Goal: Find contact information: Find contact information

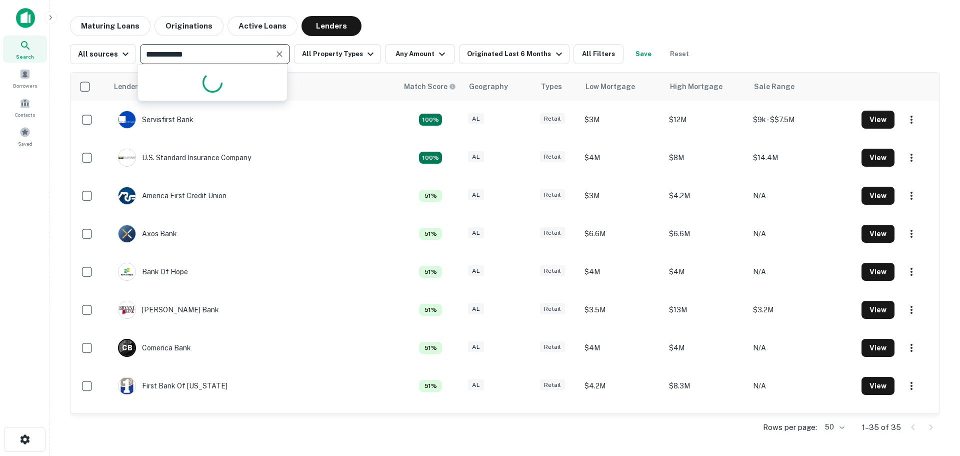
click at [205, 56] on input "**********" at bounding box center [207, 54] width 128 height 14
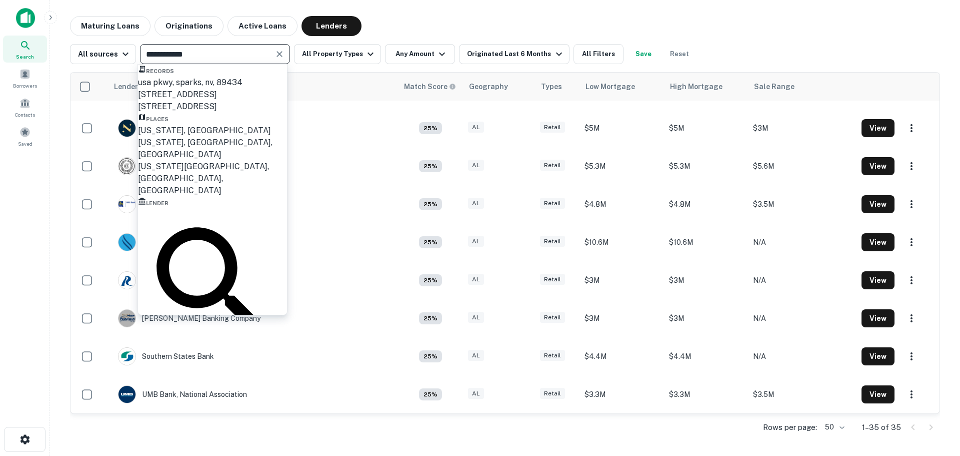
click at [276, 56] on icon "Clear" at bounding box center [280, 54] width 10 height 10
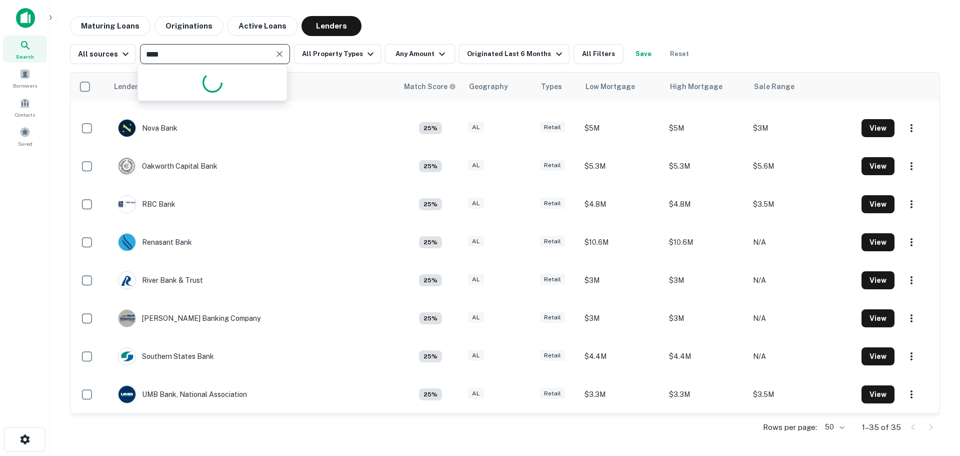
type input "*****"
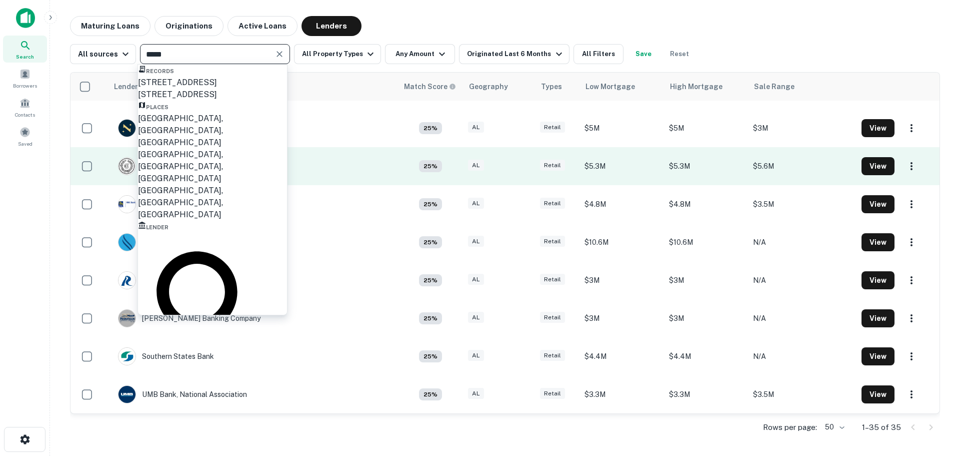
click at [220, 149] on div "[GEOGRAPHIC_DATA], [GEOGRAPHIC_DATA], [GEOGRAPHIC_DATA]" at bounding box center [212, 131] width 149 height 36
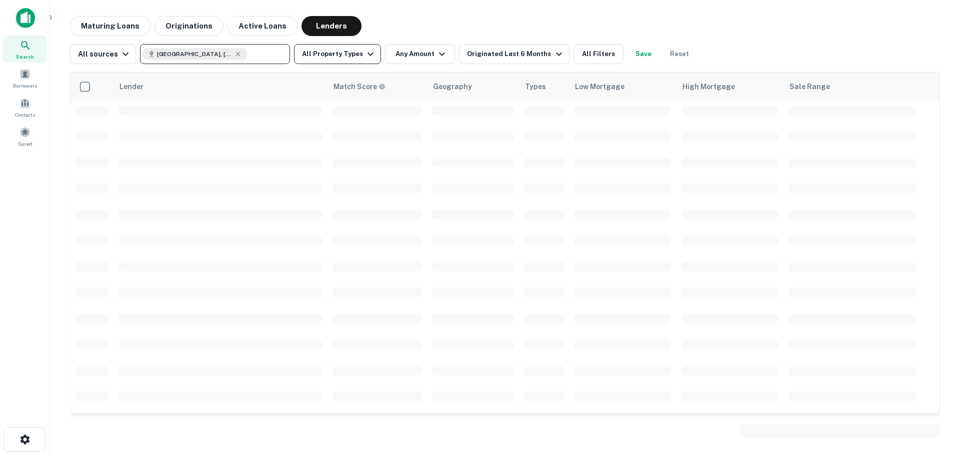
click at [365, 50] on icon "button" at bounding box center [371, 54] width 12 height 12
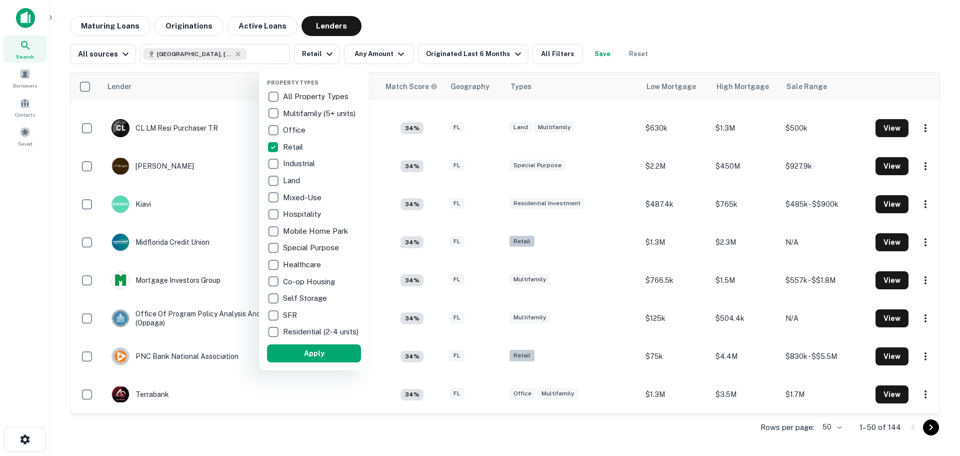
click at [324, 362] on button "Apply" at bounding box center [314, 353] width 94 height 18
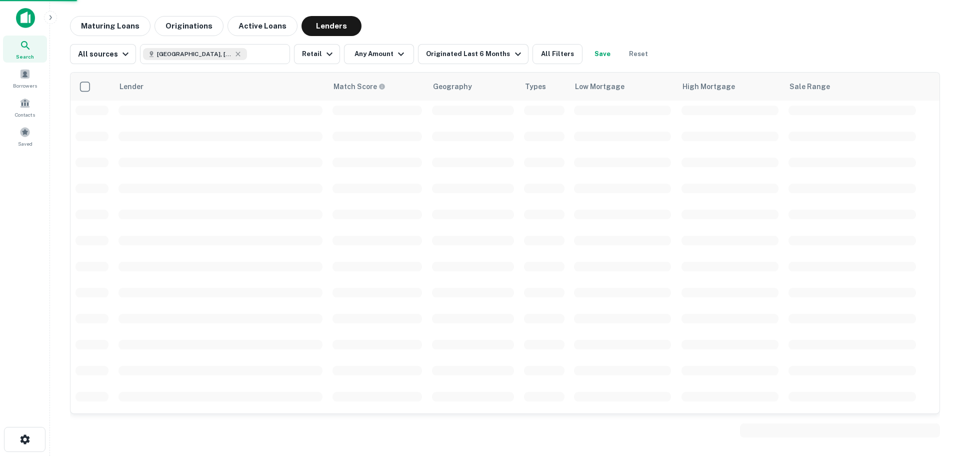
click at [387, 44] on div at bounding box center [480, 228] width 960 height 456
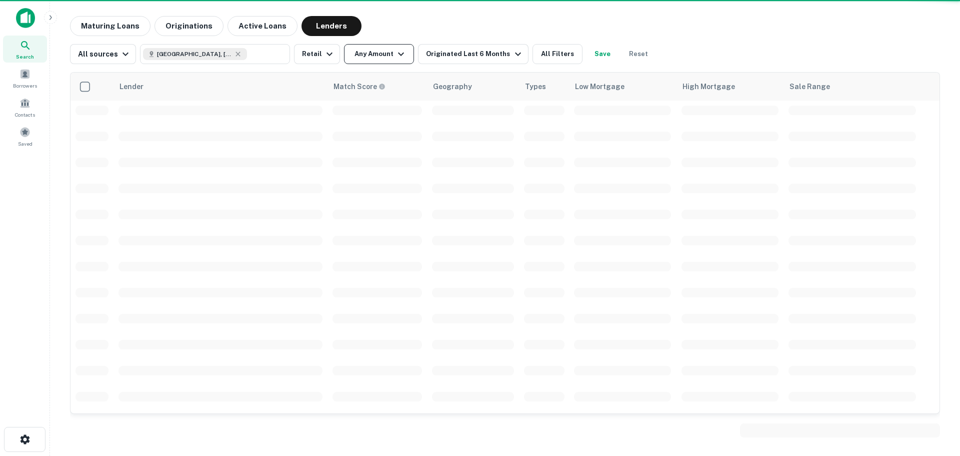
click at [387, 50] on button "Any Amount" at bounding box center [379, 54] width 70 height 20
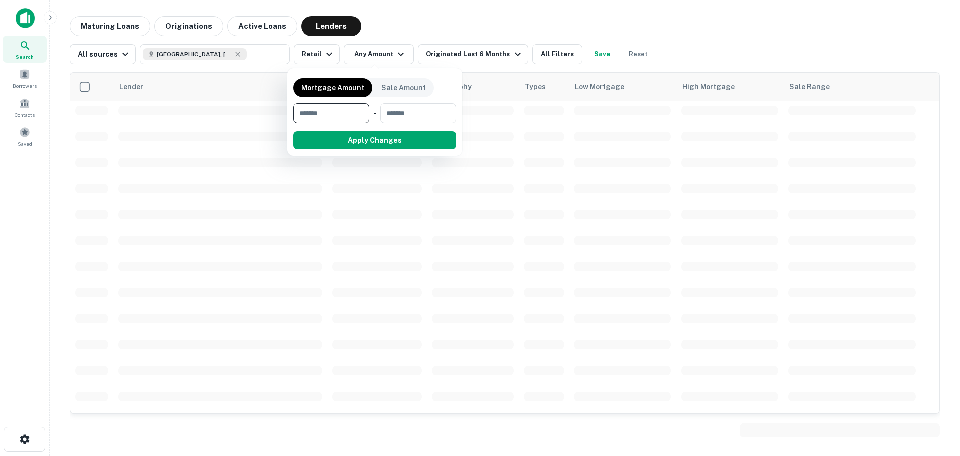
click at [333, 109] on input "number" at bounding box center [328, 113] width 69 height 20
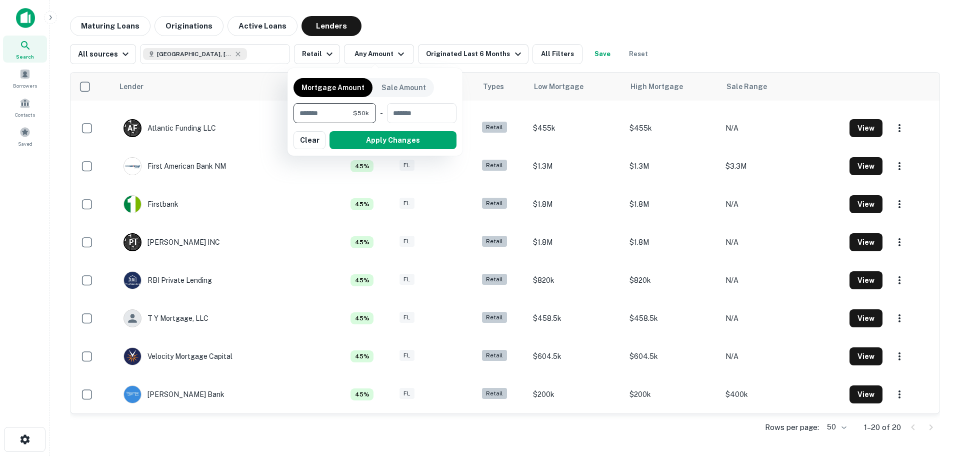
scroll to position [448, 0]
type input "*******"
click at [397, 116] on input "number" at bounding box center [418, 113] width 64 height 20
type input "********"
click at [397, 138] on button "Apply Changes" at bounding box center [393, 140] width 127 height 18
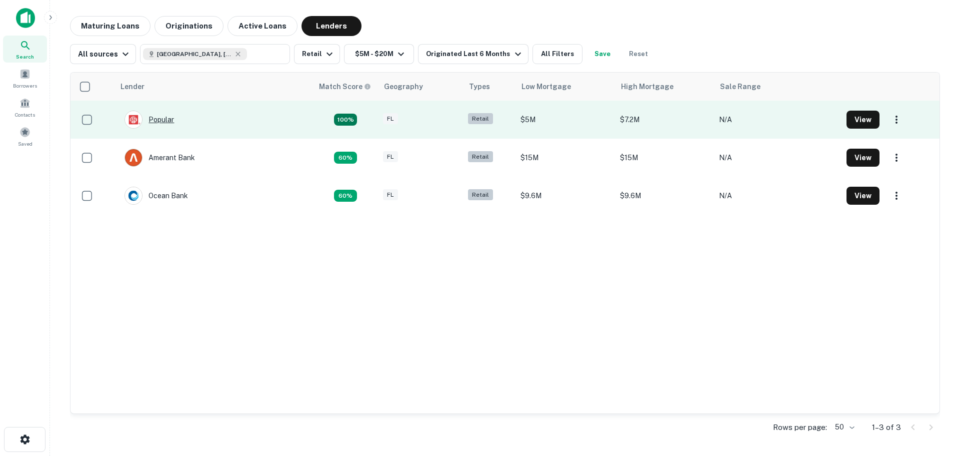
click at [156, 116] on div "Popular" at bounding box center [150, 120] width 50 height 18
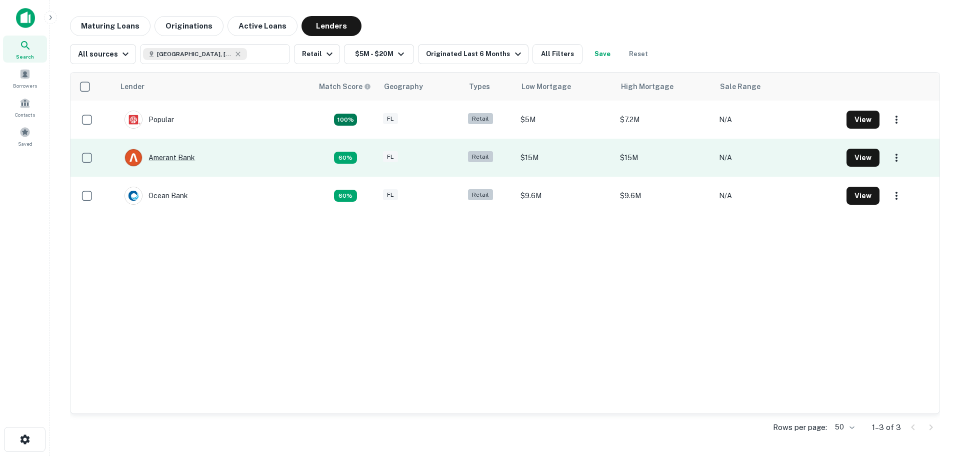
click at [174, 151] on div "Amerant Bank" at bounding box center [160, 158] width 71 height 18
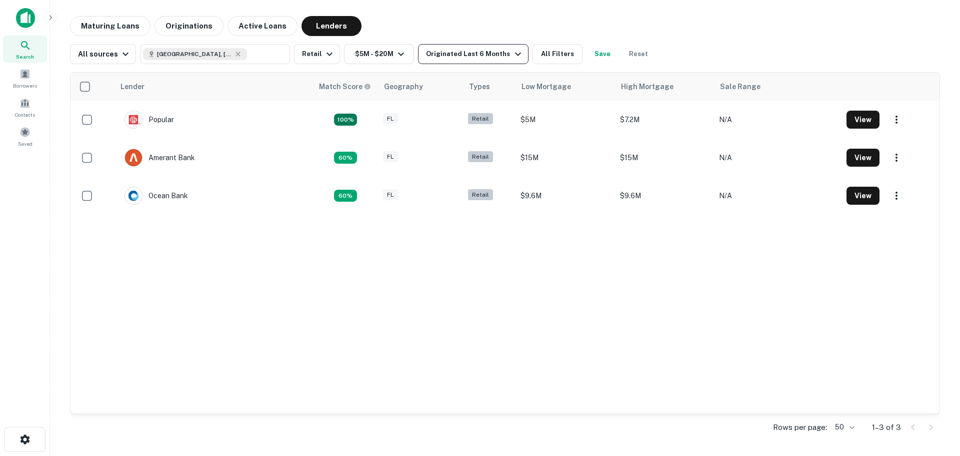
click at [462, 49] on div "Originated Last 6 Months" at bounding box center [475, 54] width 98 height 12
click at [27, 52] on button "1 Year" at bounding box center [13, 46] width 27 height 11
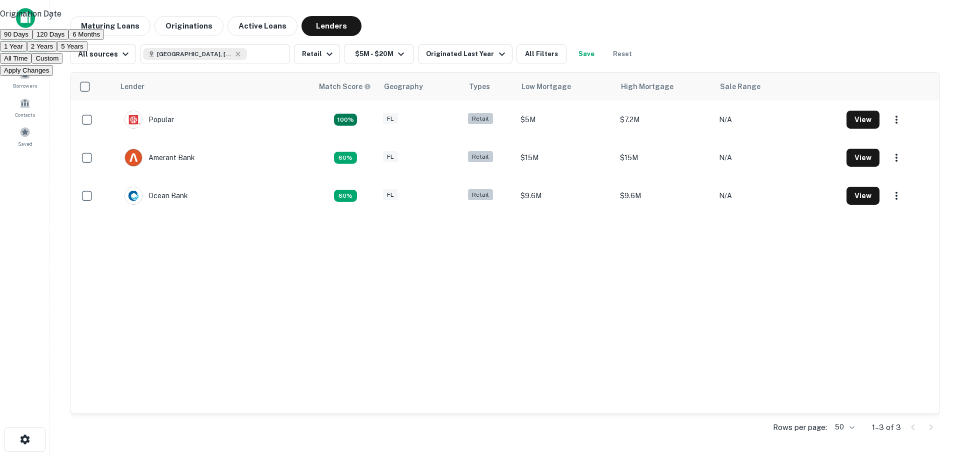
click at [53, 76] on button "Apply Changes" at bounding box center [26, 70] width 53 height 11
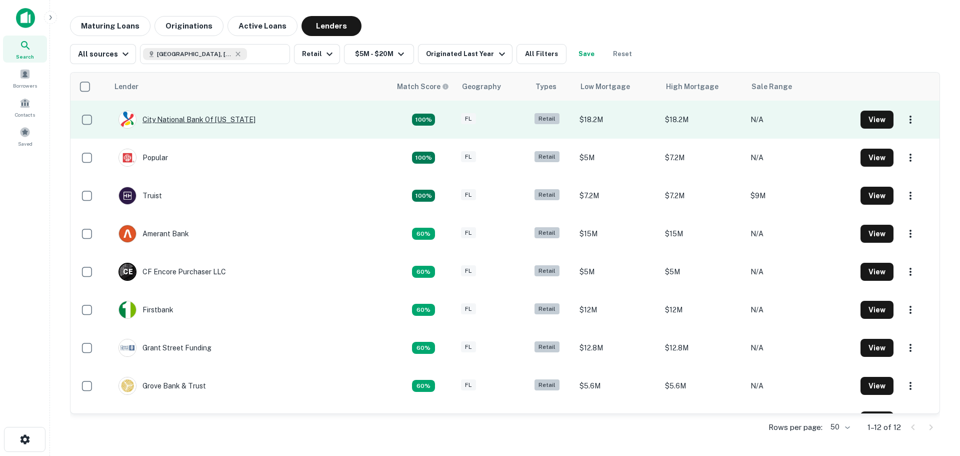
click at [236, 120] on div "City National Bank Of [US_STATE]" at bounding box center [187, 120] width 137 height 18
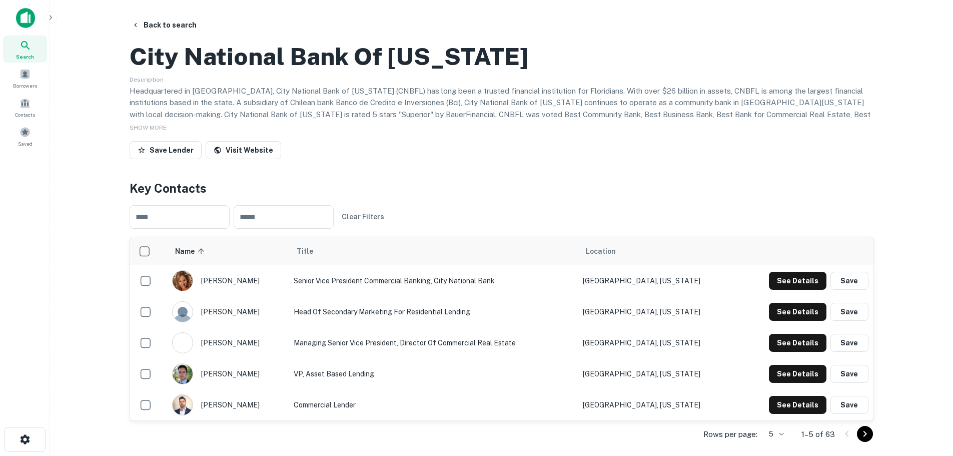
scroll to position [50, 0]
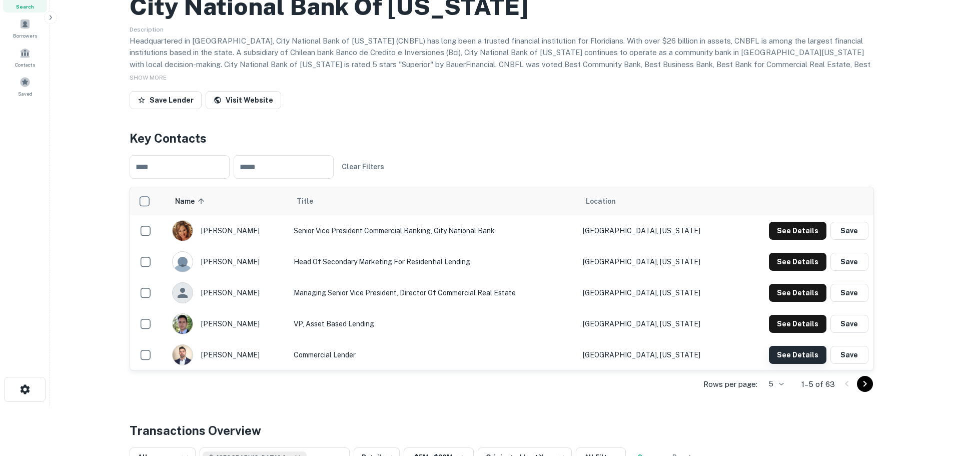
click at [797, 364] on button "See Details" at bounding box center [798, 355] width 58 height 18
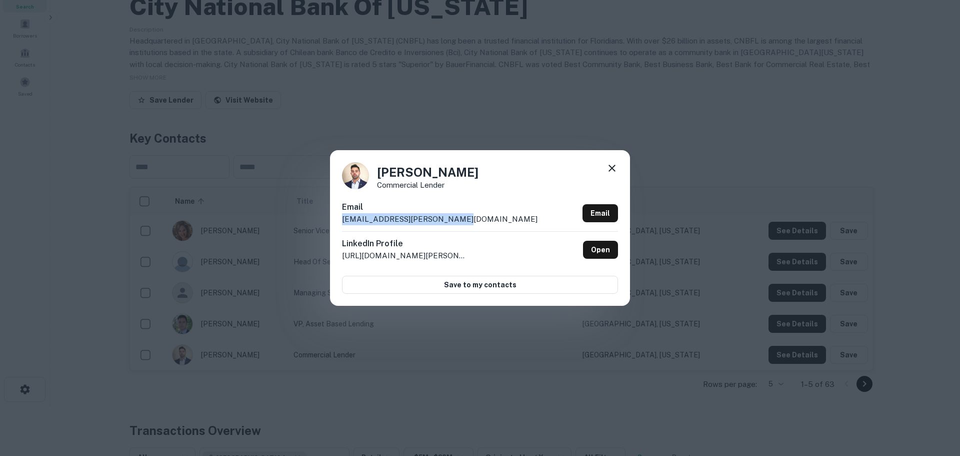
drag, startPoint x: 472, startPoint y: 218, endPoint x: 327, endPoint y: 221, distance: 145.6
click at [327, 221] on div "[PERSON_NAME] Commercial Lender Email [EMAIL_ADDRESS][PERSON_NAME][DOMAIN_NAME]…" at bounding box center [480, 228] width 960 height 456
copy p "[EMAIL_ADDRESS][PERSON_NAME][DOMAIN_NAME]"
click at [605, 166] on div "[PERSON_NAME] Commercial Lender" at bounding box center [480, 175] width 276 height 27
drag, startPoint x: 362, startPoint y: 223, endPoint x: 384, endPoint y: 221, distance: 22.1
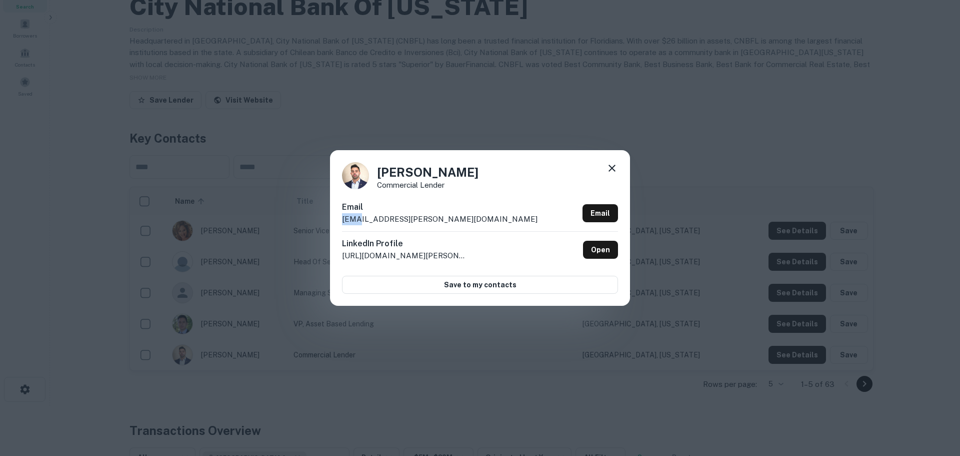
click at [361, 221] on div "Email [EMAIL_ADDRESS][PERSON_NAME][DOMAIN_NAME] Email" at bounding box center [480, 216] width 276 height 30
drag, startPoint x: 449, startPoint y: 222, endPoint x: 341, endPoint y: 219, distance: 108.1
click at [341, 220] on div "[PERSON_NAME] Commercial Lender Email [EMAIL_ADDRESS][PERSON_NAME][DOMAIN_NAME]…" at bounding box center [480, 227] width 300 height 155
copy p "[EMAIL_ADDRESS][PERSON_NAME][DOMAIN_NAME]"
click at [617, 172] on icon at bounding box center [612, 168] width 12 height 12
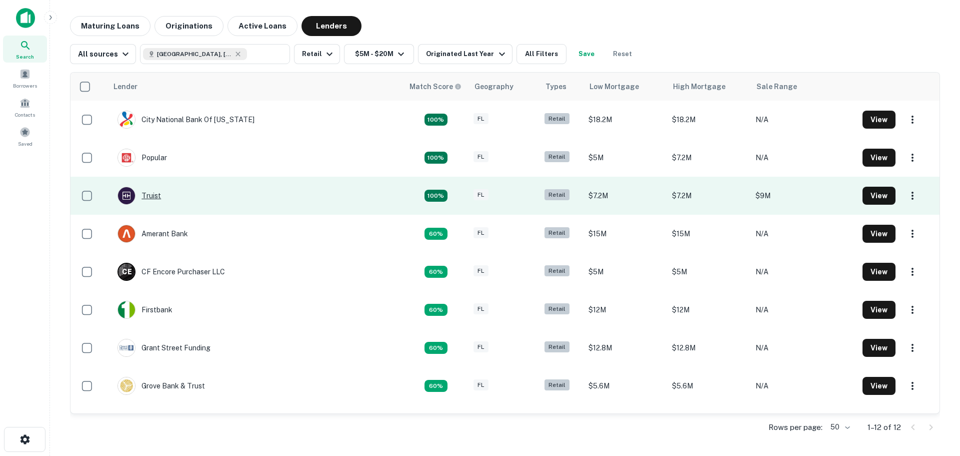
click at [161, 201] on div "Truist" at bounding box center [140, 196] width 44 height 18
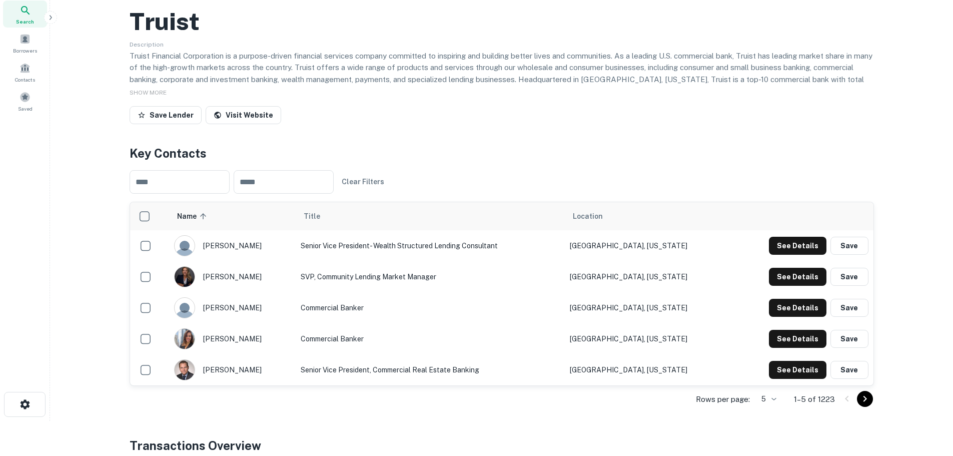
scroll to position [50, 0]
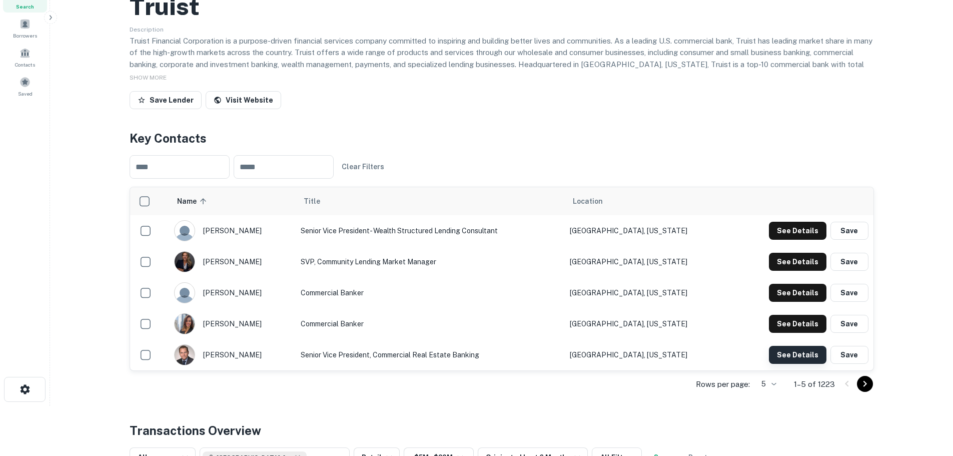
click at [787, 364] on button "See Details" at bounding box center [798, 355] width 58 height 18
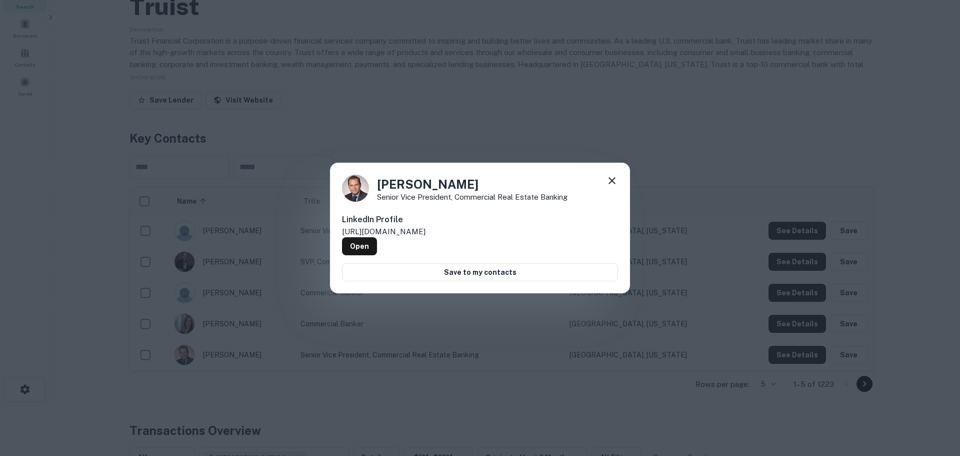
click at [609, 183] on icon at bounding box center [612, 181] width 12 height 12
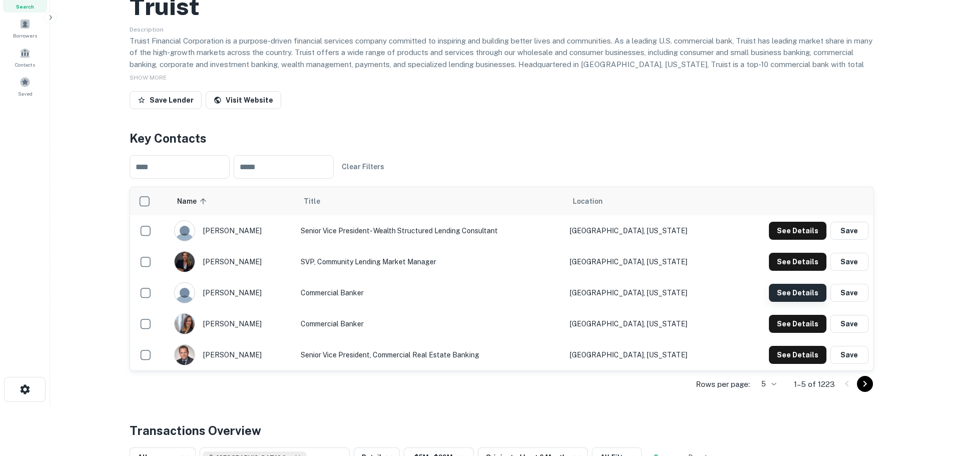
click at [798, 302] on button "See Details" at bounding box center [798, 293] width 58 height 18
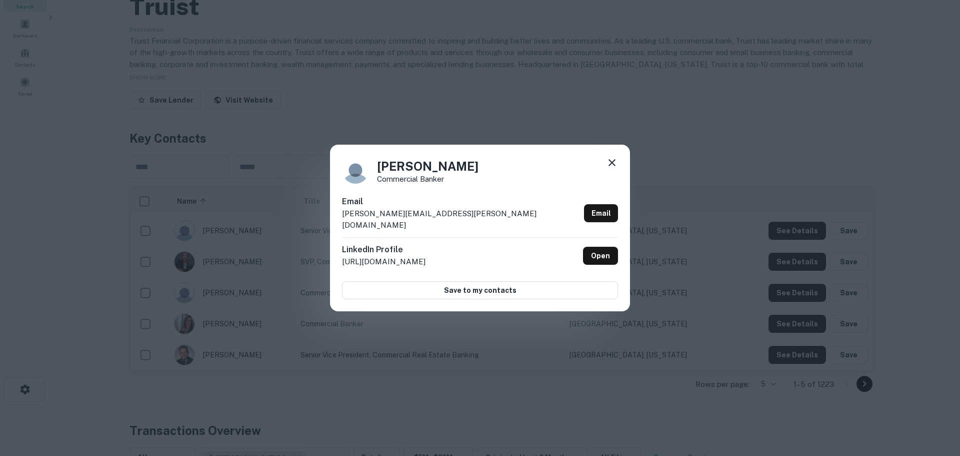
click at [612, 167] on icon at bounding box center [612, 163] width 12 height 12
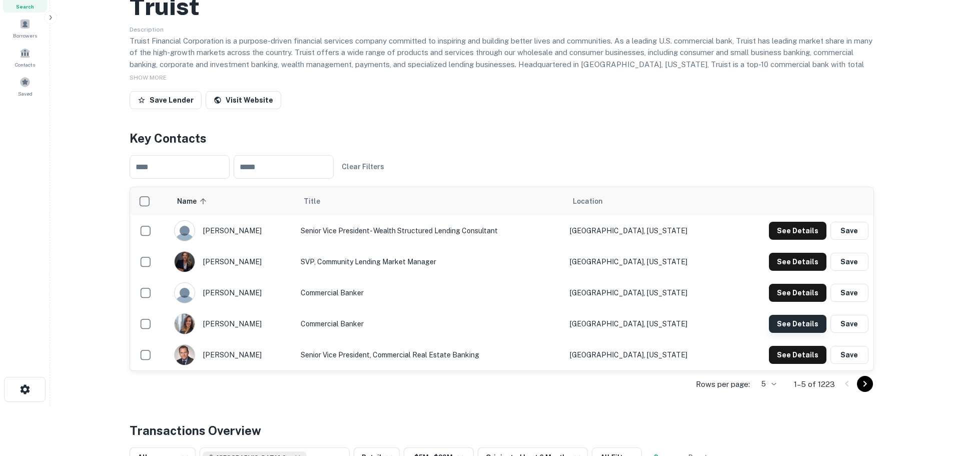
click at [788, 333] on button "See Details" at bounding box center [798, 324] width 58 height 18
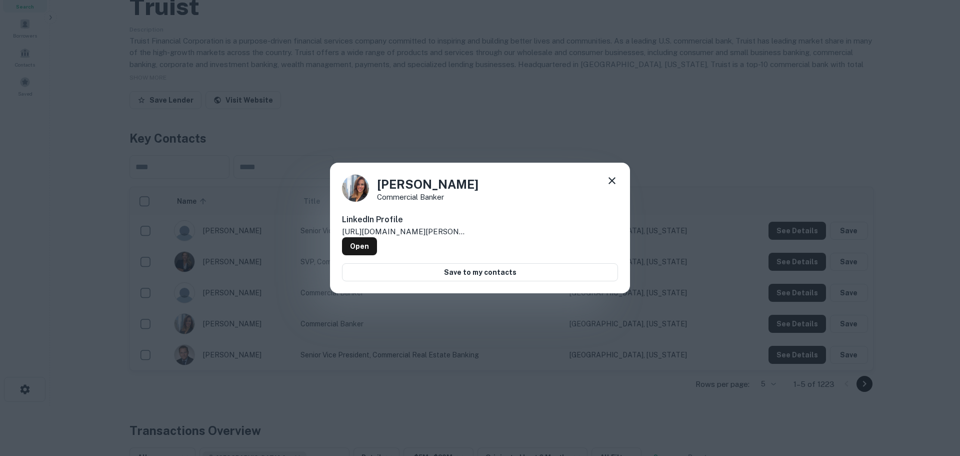
click at [608, 185] on icon at bounding box center [612, 181] width 12 height 12
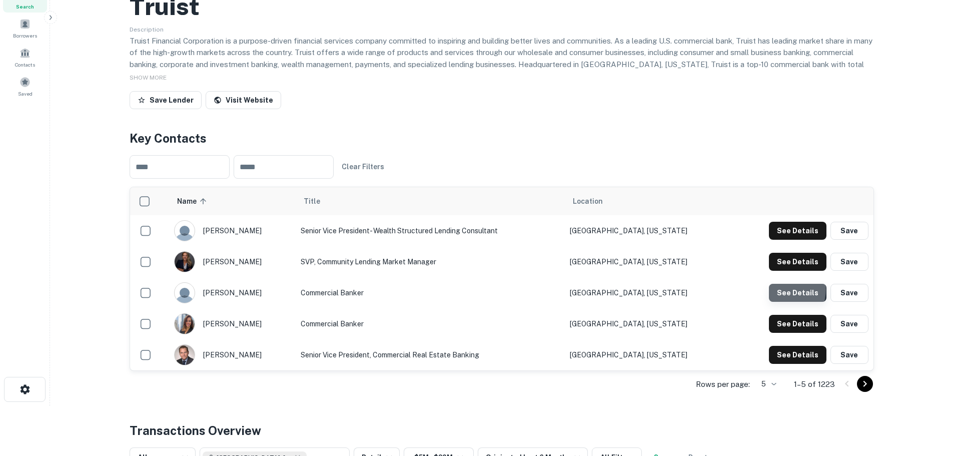
click at [782, 302] on button "See Details" at bounding box center [798, 293] width 58 height 18
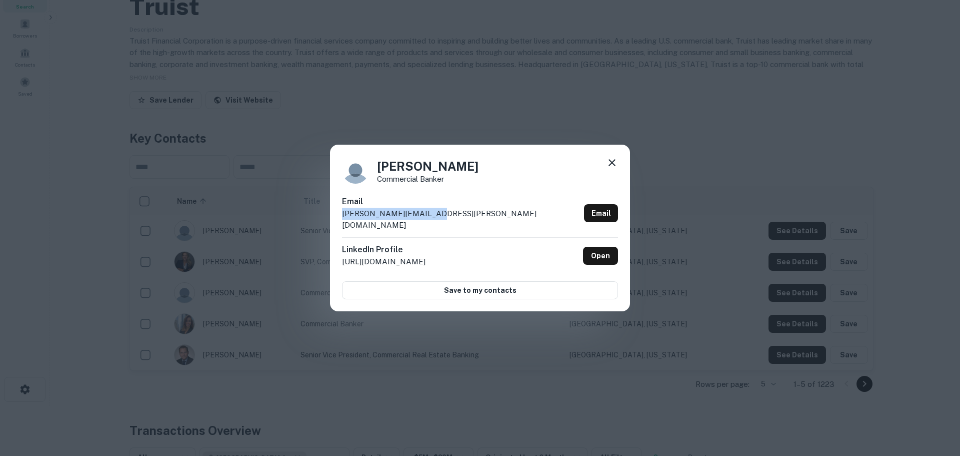
drag, startPoint x: 457, startPoint y: 222, endPoint x: 338, endPoint y: 217, distance: 119.2
click at [338, 217] on div "[PERSON_NAME] Commercial Banker Email [PERSON_NAME][EMAIL_ADDRESS][PERSON_NAME]…" at bounding box center [480, 228] width 300 height 167
copy p "[PERSON_NAME][EMAIL_ADDRESS][PERSON_NAME][DOMAIN_NAME]"
drag, startPoint x: 618, startPoint y: 169, endPoint x: 579, endPoint y: 178, distance: 40.5
click at [618, 169] on div "[PERSON_NAME] Commercial Banker Email [PERSON_NAME][EMAIL_ADDRESS][PERSON_NAME]…" at bounding box center [480, 228] width 300 height 167
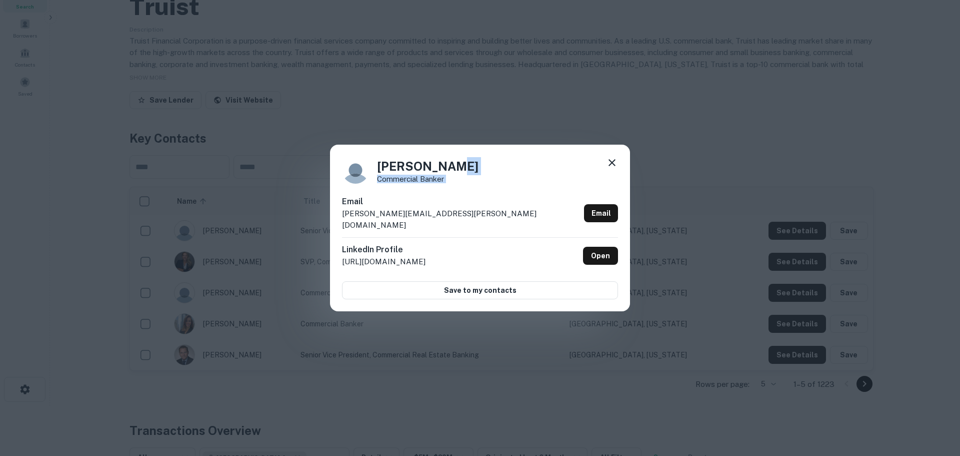
click at [607, 164] on div "[PERSON_NAME] Commercial Banker Email [PERSON_NAME][EMAIL_ADDRESS][PERSON_NAME]…" at bounding box center [480, 228] width 300 height 167
click at [603, 168] on div "[PERSON_NAME] Commercial Banker" at bounding box center [480, 170] width 276 height 27
click at [608, 168] on icon at bounding box center [612, 163] width 12 height 12
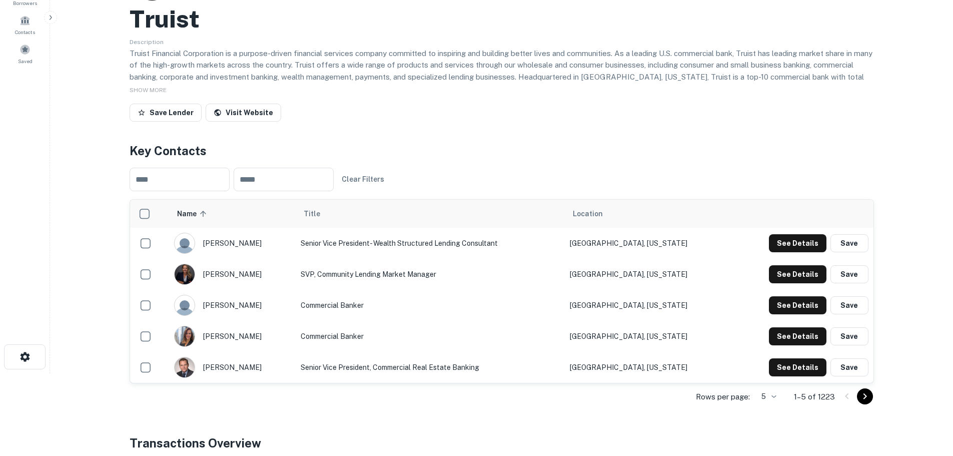
scroll to position [150, 0]
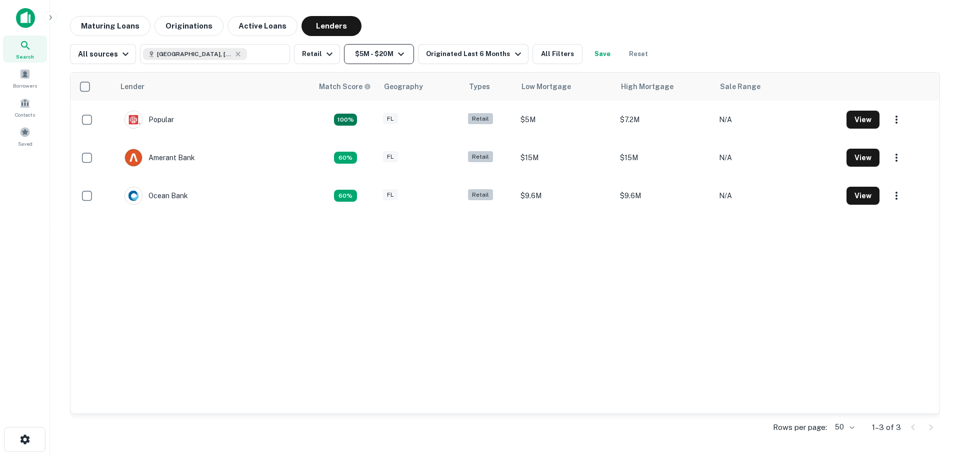
click at [386, 59] on button "$5M - $20M" at bounding box center [379, 54] width 70 height 20
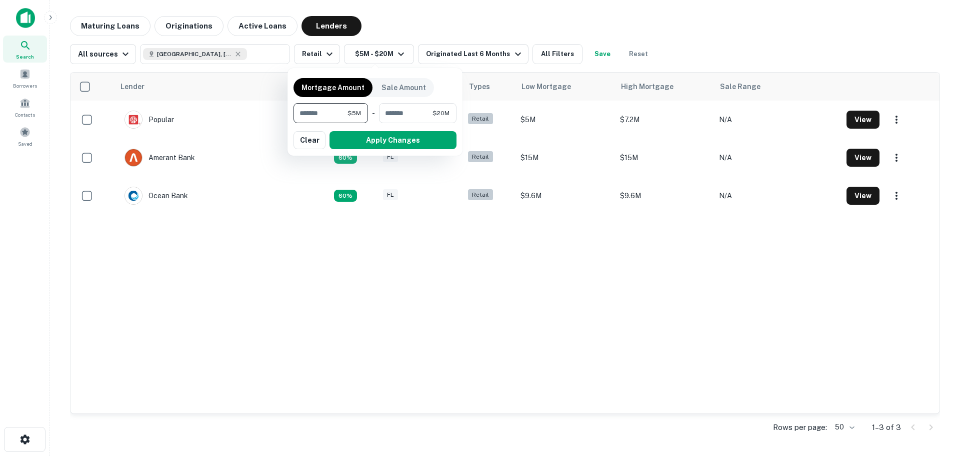
click at [461, 59] on div at bounding box center [480, 228] width 960 height 456
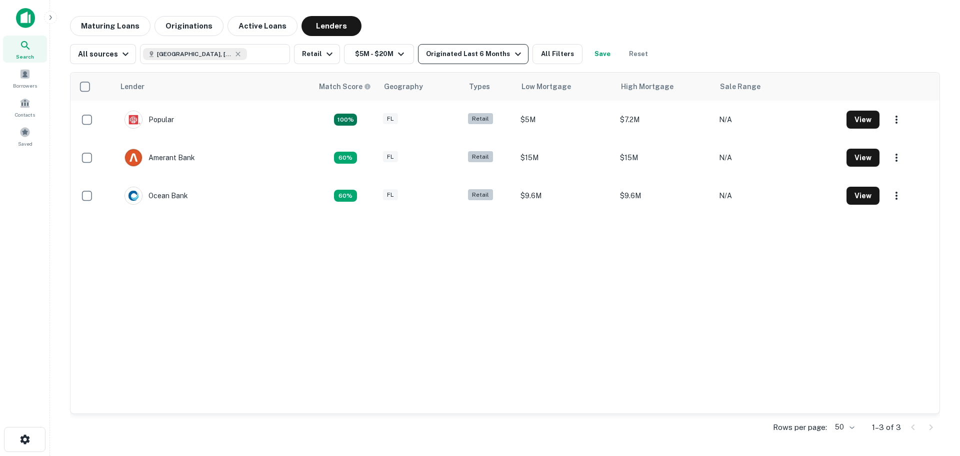
click at [462, 59] on div "Originated Last 6 Months" at bounding box center [475, 54] width 98 height 12
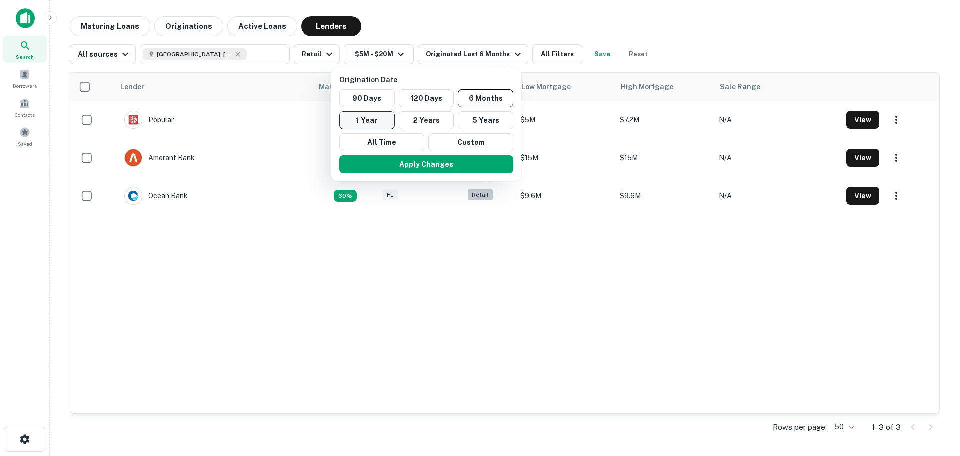
click at [371, 118] on button "1 Year" at bounding box center [368, 120] width 56 height 18
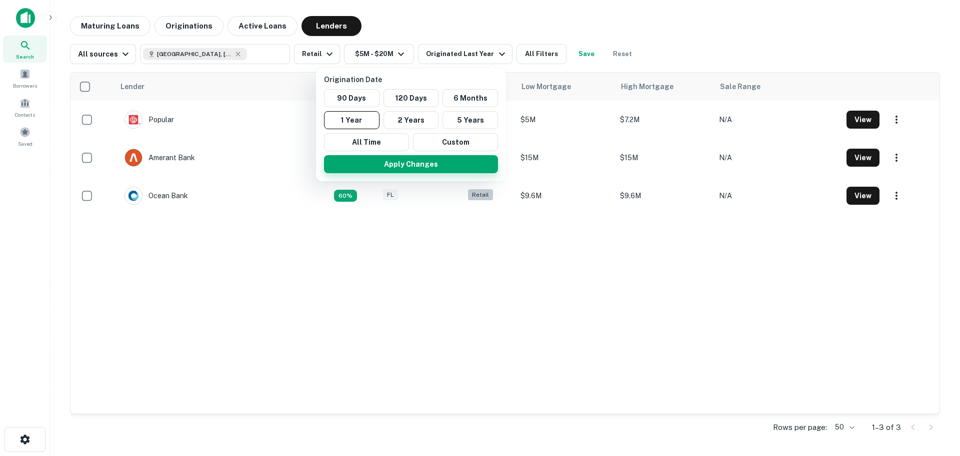
click at [414, 166] on button "Apply Changes" at bounding box center [411, 164] width 174 height 18
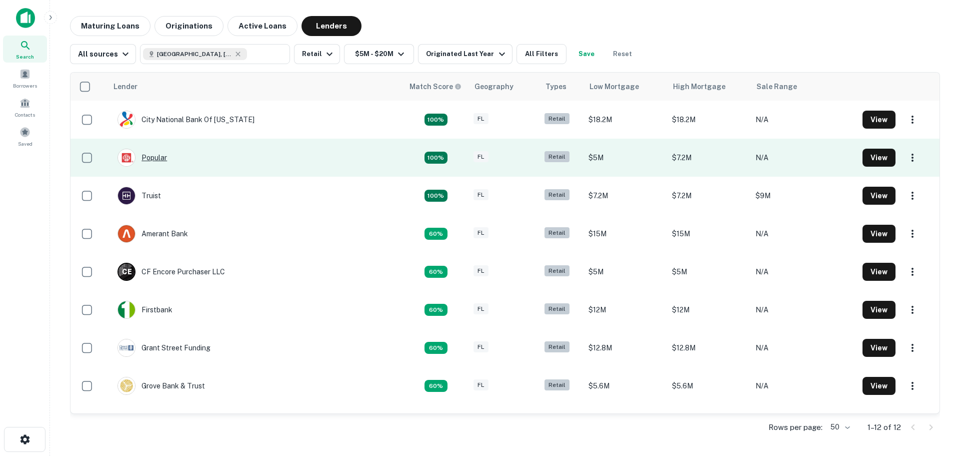
click at [167, 159] on div "Popular" at bounding box center [143, 158] width 50 height 18
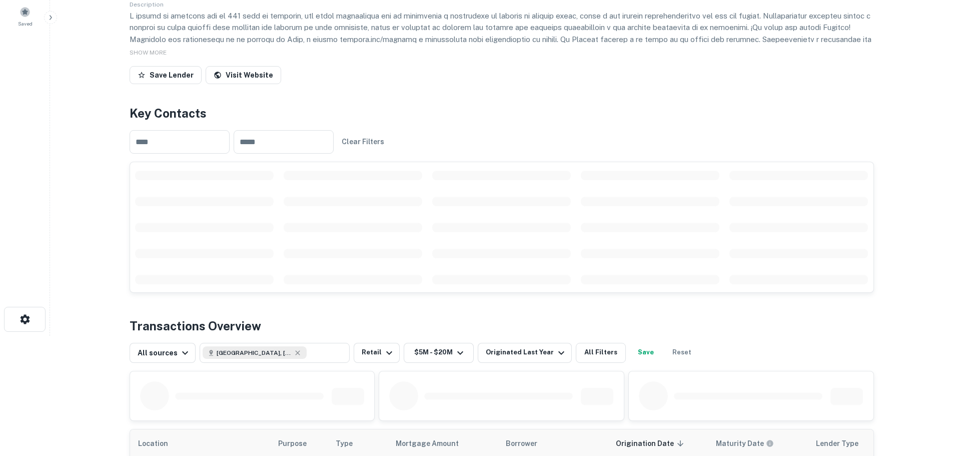
scroll to position [150, 0]
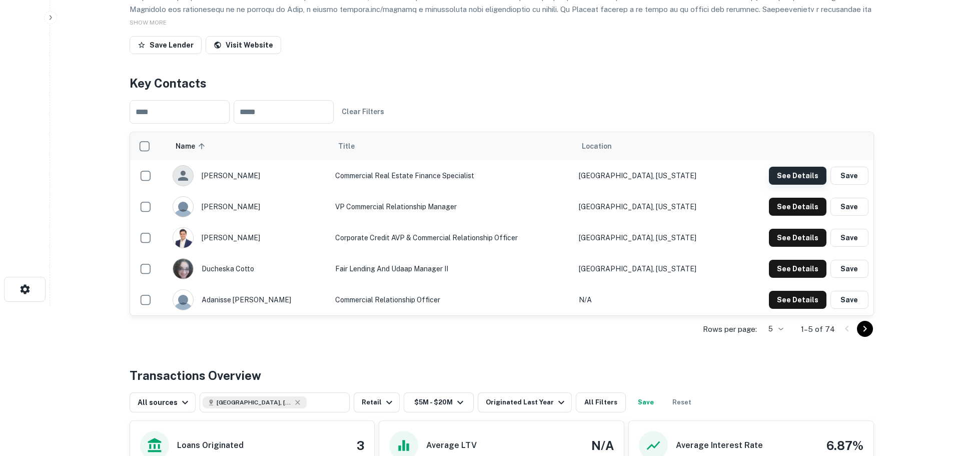
click at [808, 172] on button "See Details" at bounding box center [798, 176] width 58 height 18
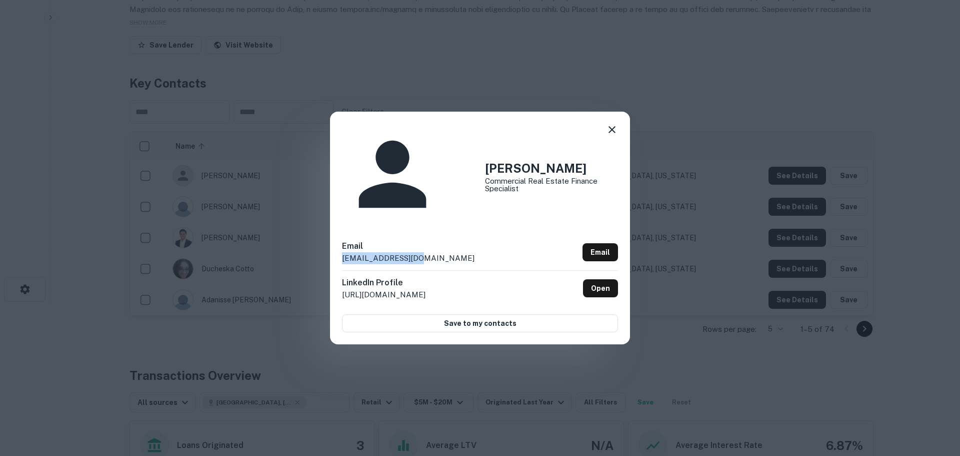
drag, startPoint x: 422, startPoint y: 219, endPoint x: 338, endPoint y: 214, distance: 83.7
click at [338, 214] on div "[PERSON_NAME] Commercial Real Estate Finance Specialist Email [EMAIL_ADDRESS][D…" at bounding box center [480, 228] width 300 height 233
copy p "[EMAIL_ADDRESS][DOMAIN_NAME]"
drag, startPoint x: 615, startPoint y: 166, endPoint x: 355, endPoint y: 102, distance: 268.2
click at [615, 133] on icon at bounding box center [612, 129] width 7 height 7
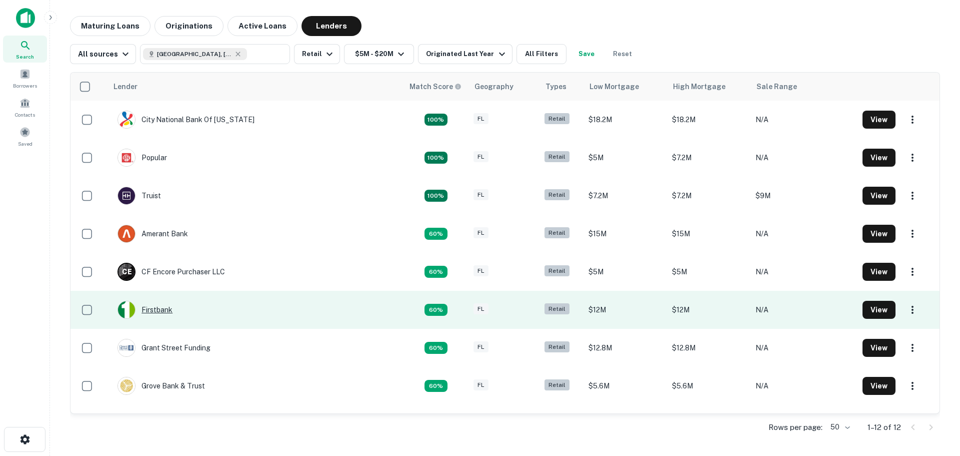
click at [170, 307] on div "Firstbank" at bounding box center [145, 310] width 55 height 18
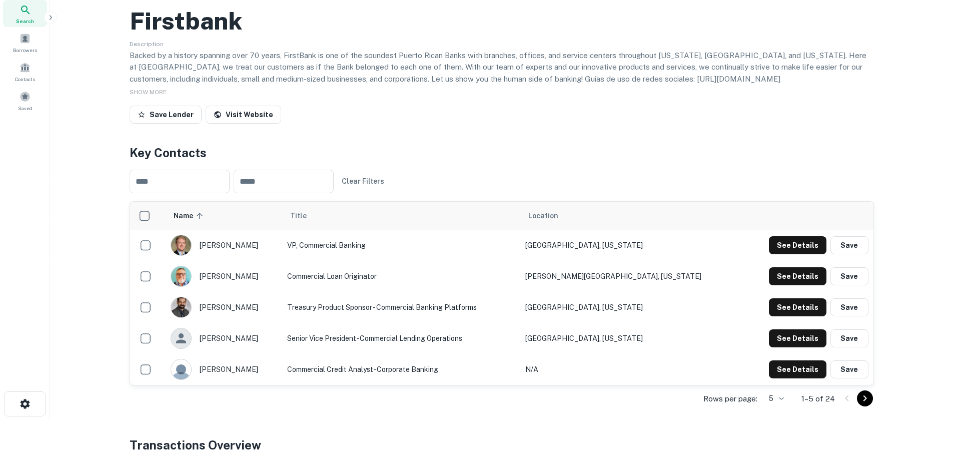
scroll to position [50, 0]
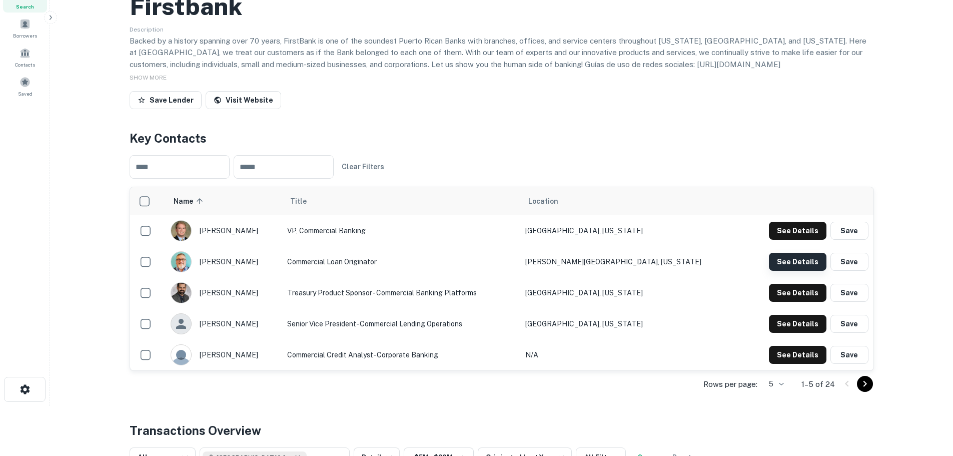
click at [802, 271] on button "See Details" at bounding box center [798, 262] width 58 height 18
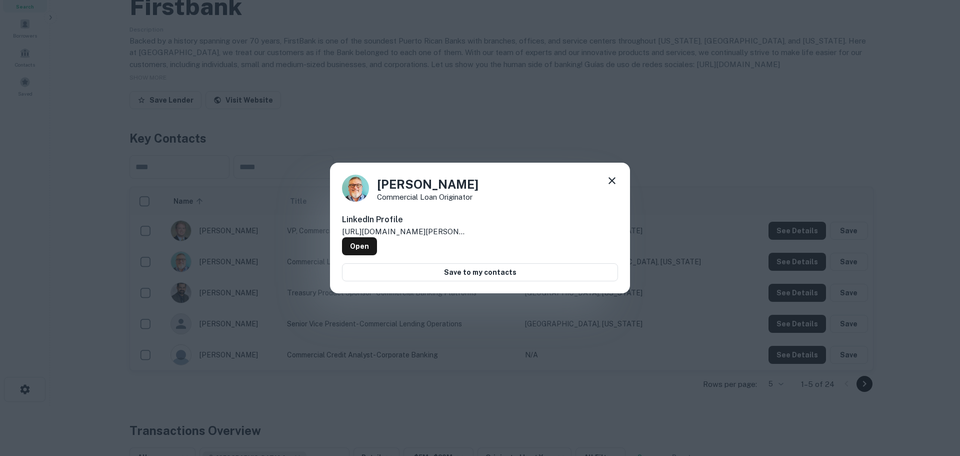
click at [618, 183] on icon at bounding box center [612, 181] width 12 height 12
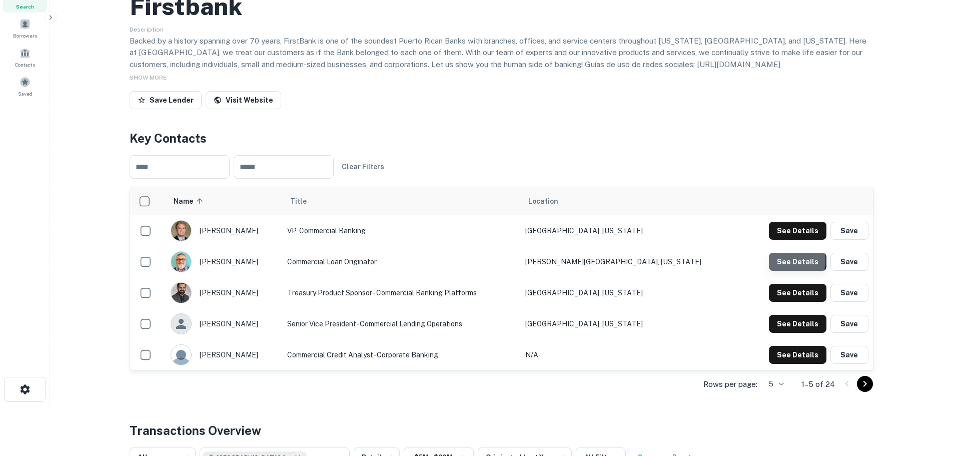
click at [779, 271] on button "See Details" at bounding box center [798, 262] width 58 height 18
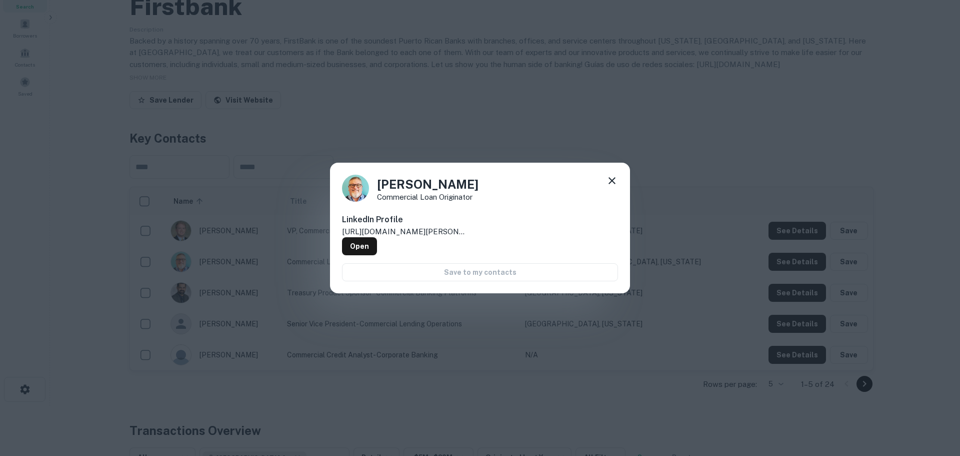
click at [612, 181] on icon at bounding box center [612, 181] width 12 height 12
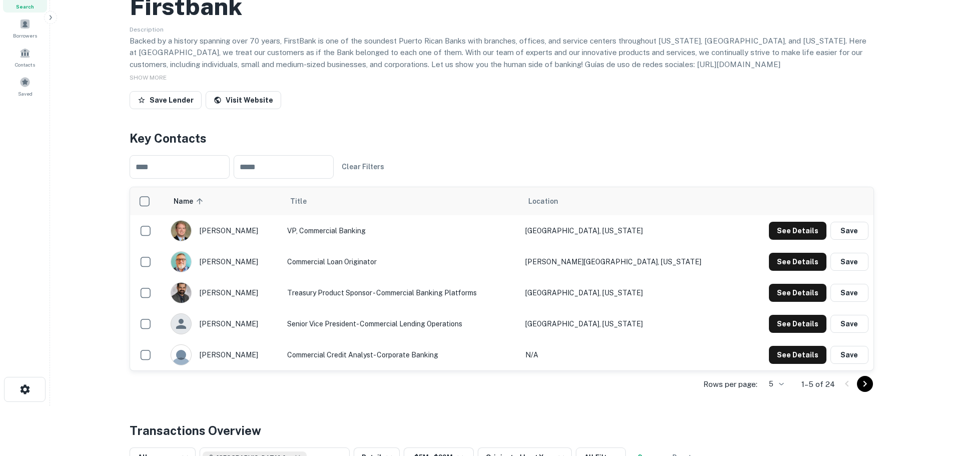
click at [785, 246] on td "See Details Save" at bounding box center [807, 230] width 131 height 31
click at [794, 240] on button "See Details" at bounding box center [798, 231] width 58 height 18
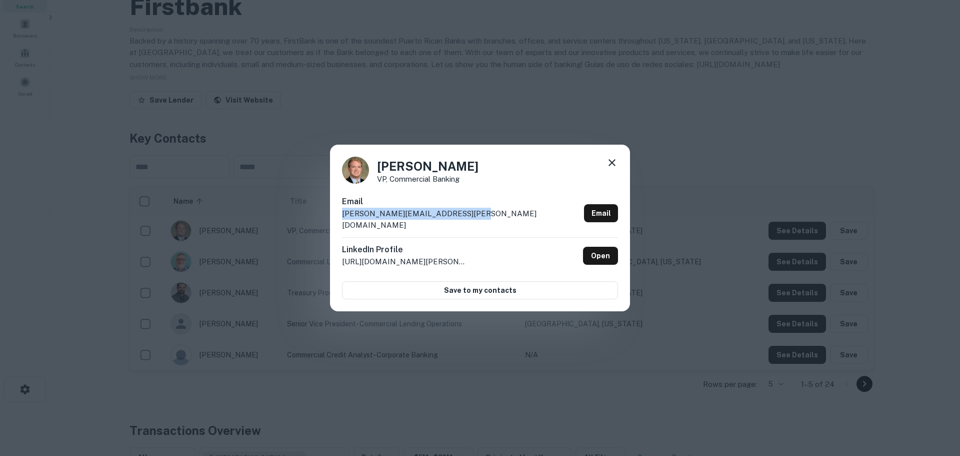
drag, startPoint x: 486, startPoint y: 221, endPoint x: 324, endPoint y: 220, distance: 162.6
click at [324, 220] on div "[PERSON_NAME] VP, Commercial Banking Email [PERSON_NAME][EMAIL_ADDRESS][PERSON_…" at bounding box center [480, 228] width 960 height 456
copy p "[PERSON_NAME][EMAIL_ADDRESS][PERSON_NAME][DOMAIN_NAME]"
click at [613, 167] on icon at bounding box center [612, 163] width 12 height 12
